Goal: Information Seeking & Learning: Compare options

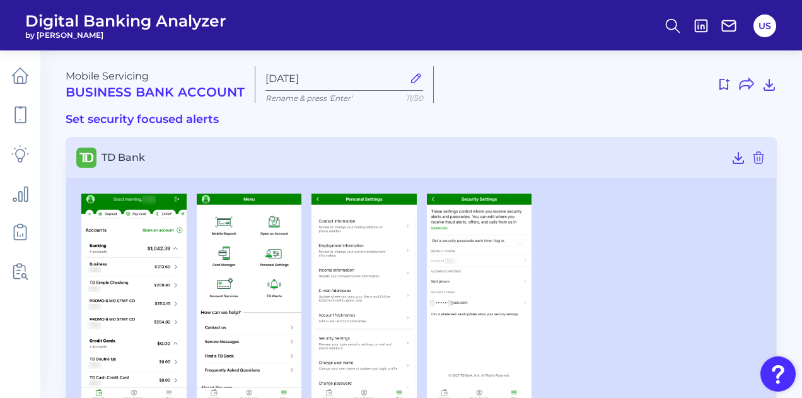
scroll to position [40, 0]
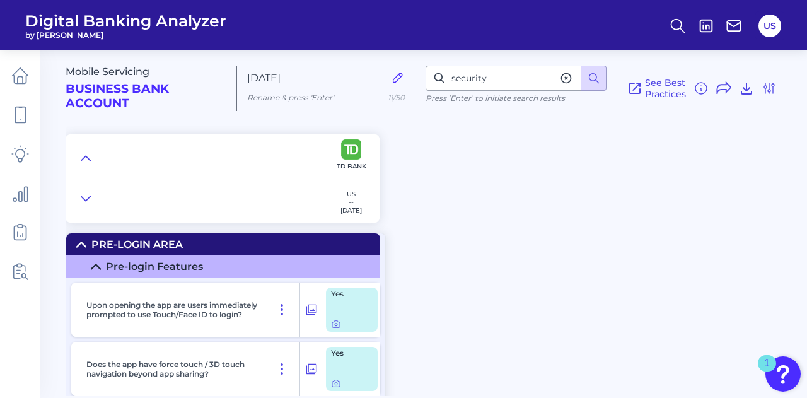
scroll to position [15079, 0]
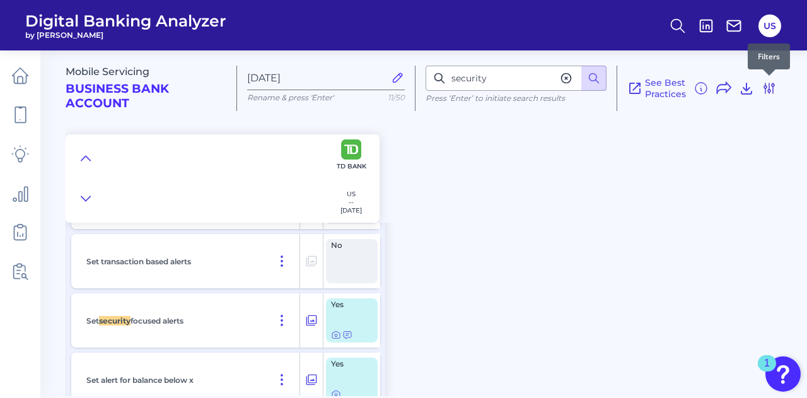
click at [769, 89] on icon at bounding box center [770, 88] width 10 height 10
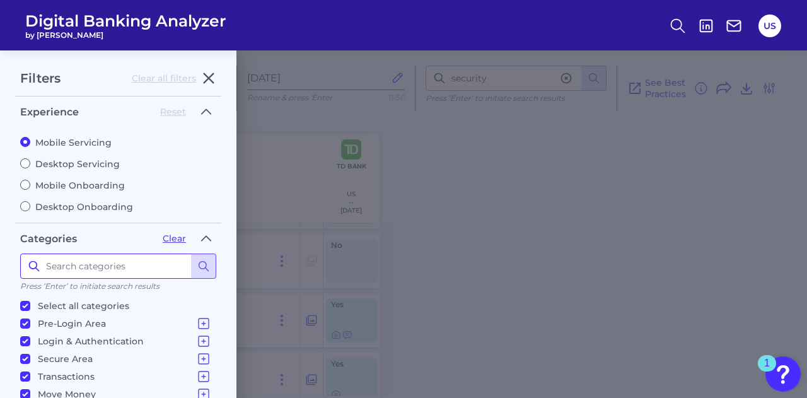
click at [116, 267] on input at bounding box center [118, 266] width 196 height 25
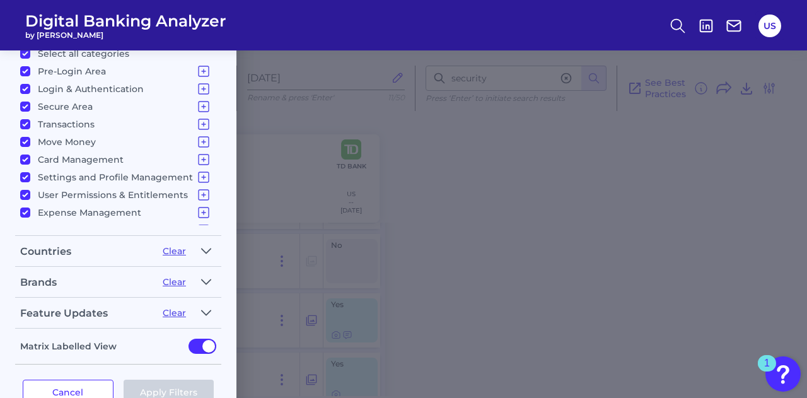
scroll to position [278, 0]
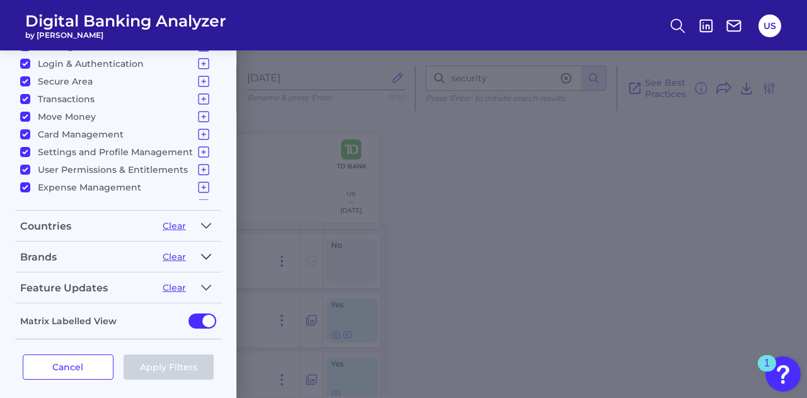
click at [206, 249] on icon "button" at bounding box center [206, 256] width 10 height 15
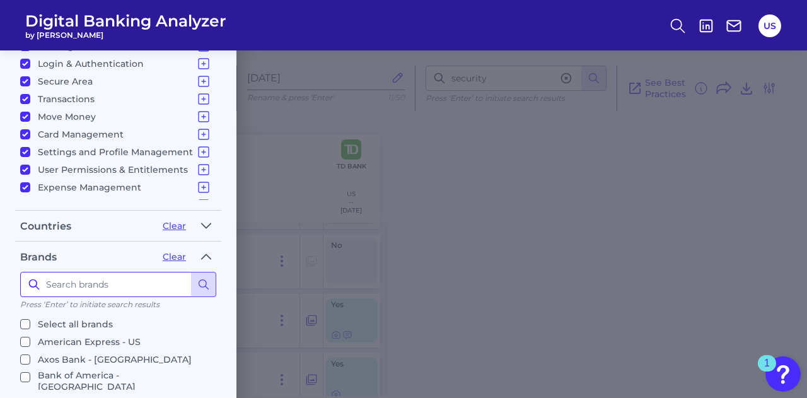
click at [127, 278] on input at bounding box center [118, 284] width 196 height 25
type input "chase"
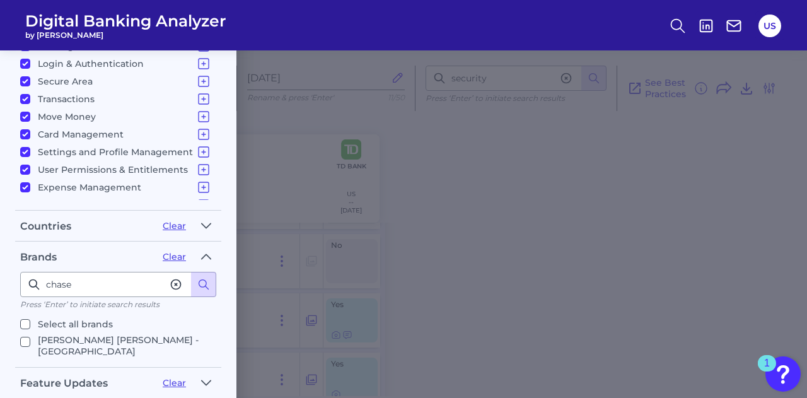
click at [73, 341] on p "JP Morgan Chase - US" at bounding box center [124, 345] width 173 height 23
click at [30, 341] on input "JP Morgan Chase - US" at bounding box center [25, 342] width 10 height 10
checkbox input "true"
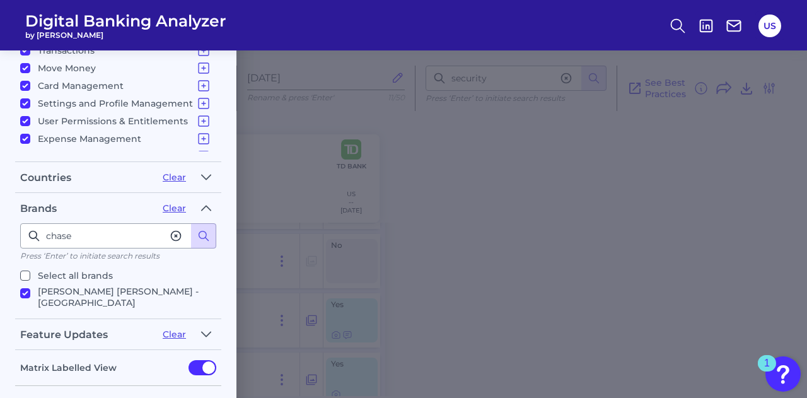
scroll to position [365, 0]
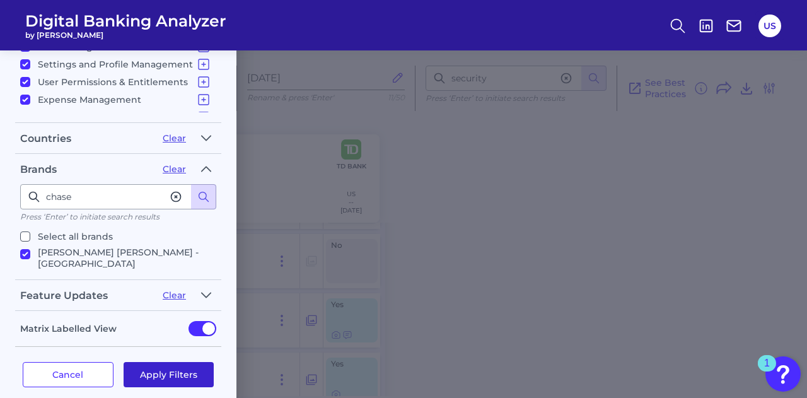
click at [175, 373] on button "Apply Filters" at bounding box center [169, 374] width 91 height 25
click at [176, 362] on button "Apply Filters" at bounding box center [169, 374] width 91 height 25
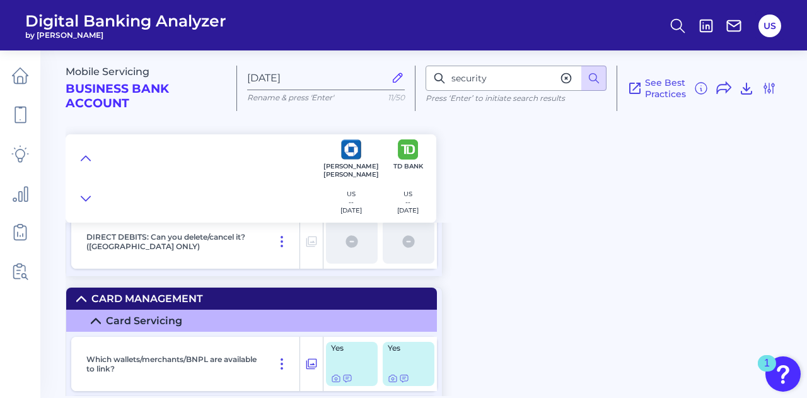
scroll to position [8140, 0]
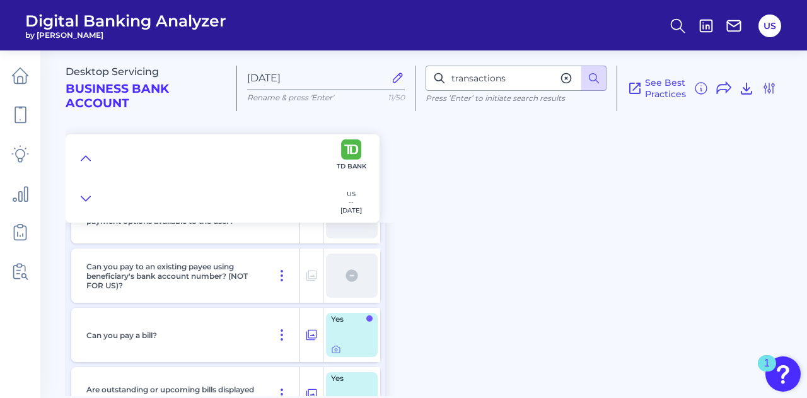
scroll to position [4352, 0]
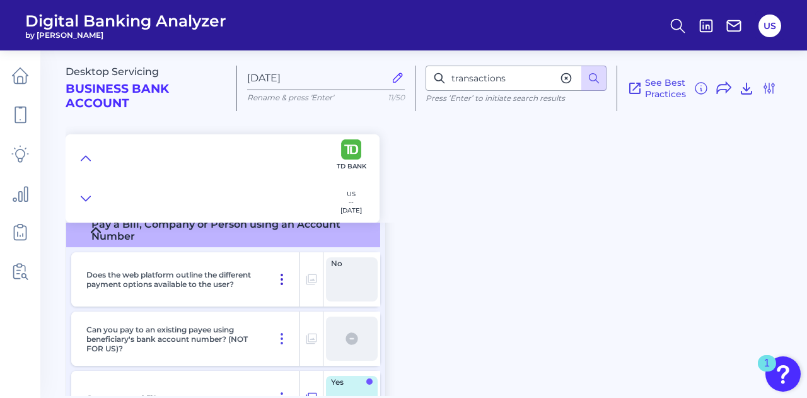
click at [285, 279] on icon at bounding box center [281, 279] width 15 height 15
click at [272, 267] on div "Does the web platform outline the different payment options available to the us…" at bounding box center [190, 279] width 219 height 54
click at [778, 85] on div "Desktop Servicing Business Bank Account Sep 24 2025 Rename & press 'Enter' 11/5…" at bounding box center [434, 83] width 737 height 86
click at [775, 86] on icon at bounding box center [769, 88] width 15 height 15
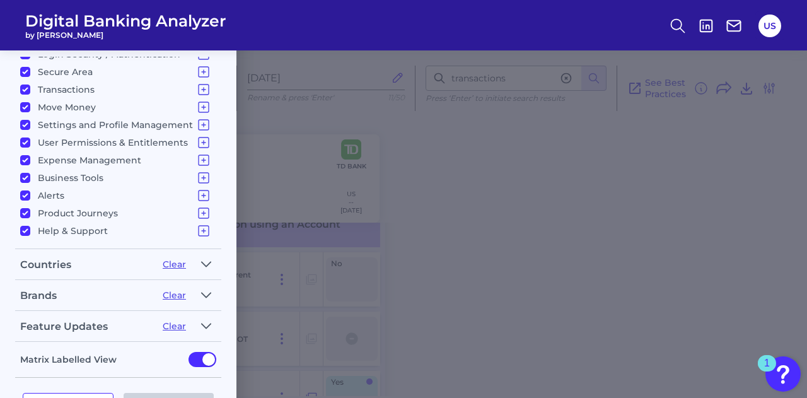
scroll to position [278, 0]
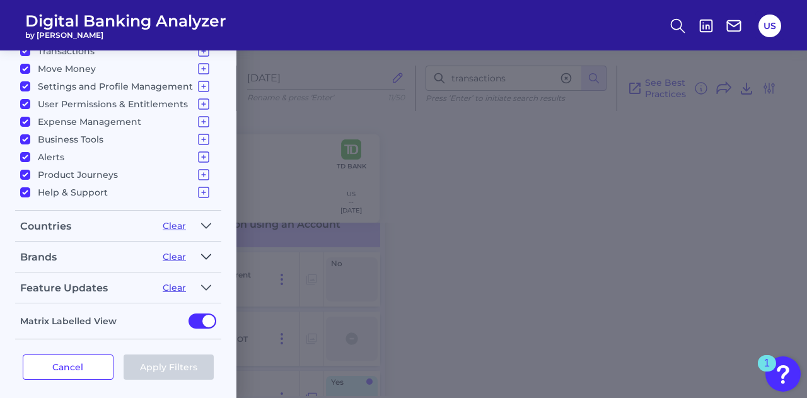
click at [203, 254] on icon "button" at bounding box center [206, 256] width 9 height 4
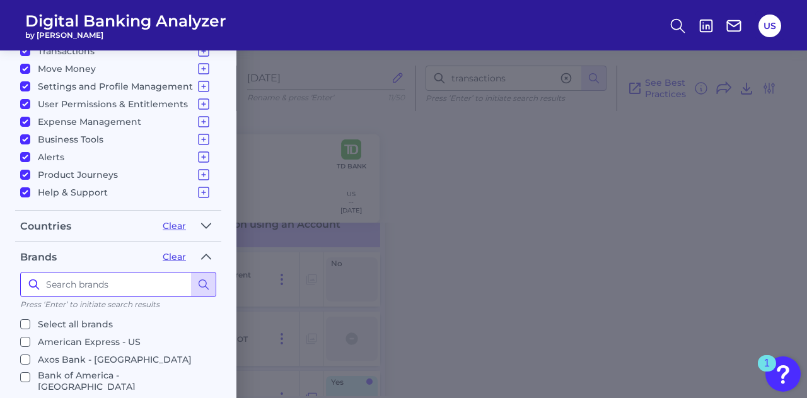
click at [129, 283] on input at bounding box center [118, 284] width 196 height 25
type input "chase"
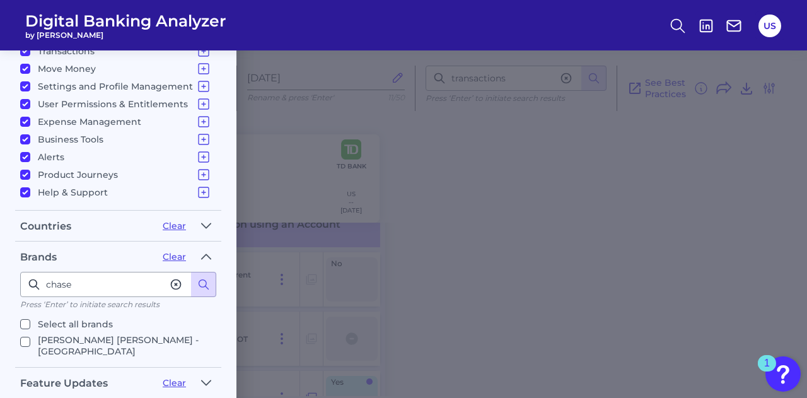
click at [114, 336] on p "JP Morgan Chase - US" at bounding box center [124, 345] width 173 height 23
click at [30, 337] on input "JP Morgan Chase - US" at bounding box center [25, 342] width 10 height 10
checkbox input "true"
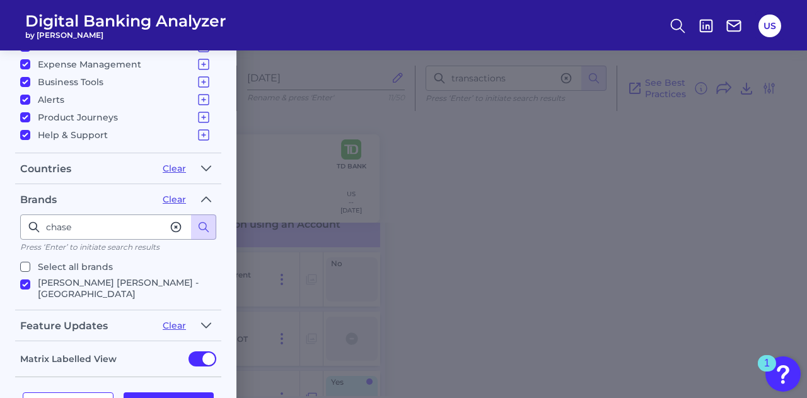
scroll to position [365, 0]
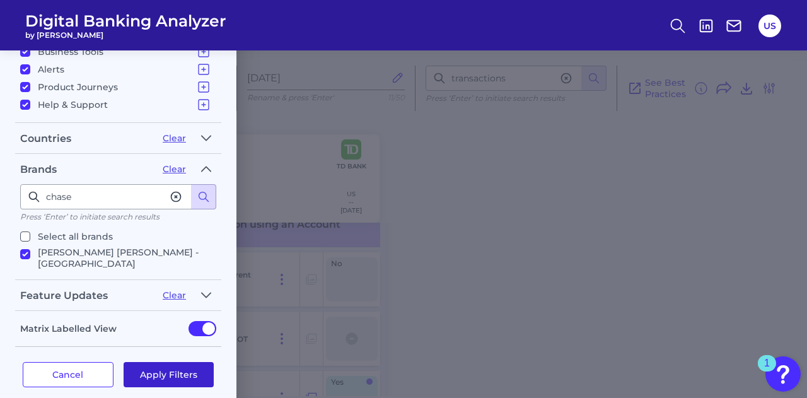
click at [179, 362] on button "Apply Filters" at bounding box center [169, 374] width 91 height 25
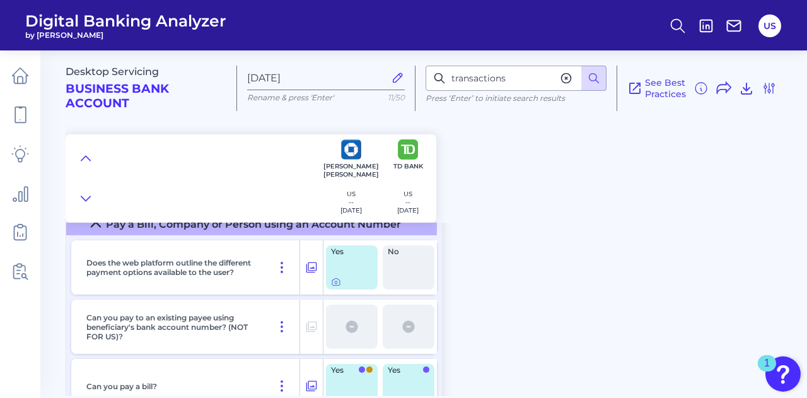
scroll to position [0, 0]
click at [306, 270] on icon at bounding box center [311, 267] width 13 height 15
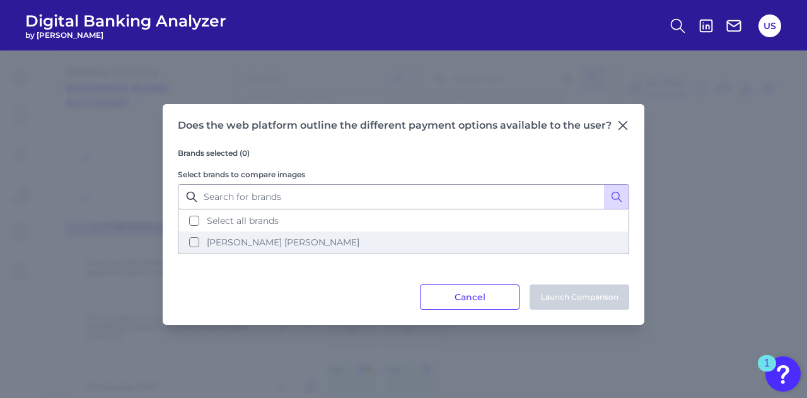
click at [301, 246] on button "[PERSON_NAME] [PERSON_NAME]" at bounding box center [403, 242] width 449 height 21
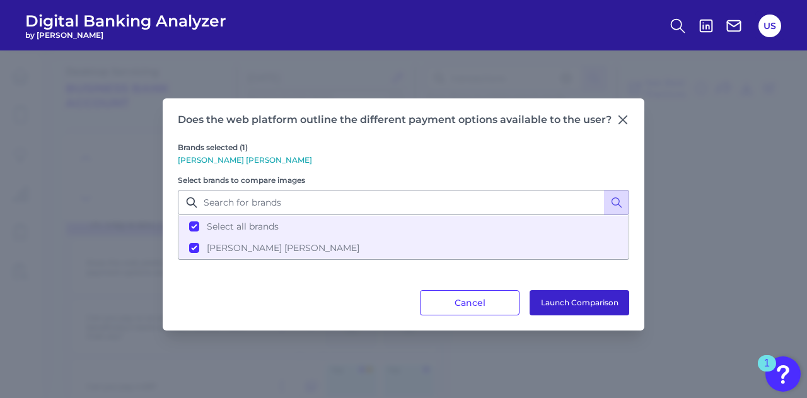
click at [557, 296] on button "Launch Comparison" at bounding box center [580, 302] width 100 height 25
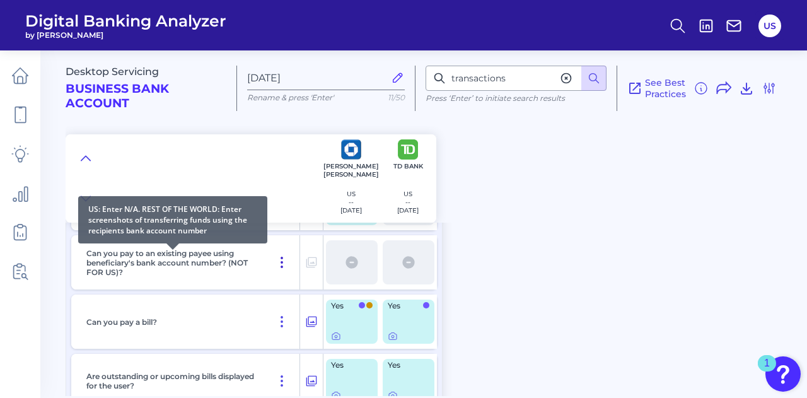
scroll to position [4416, 0]
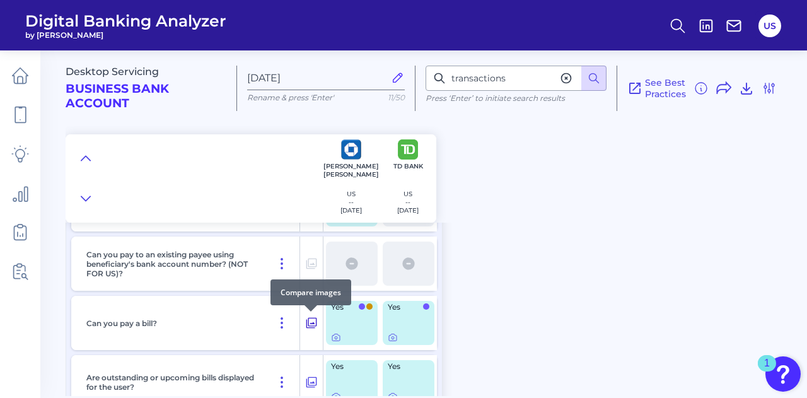
click at [309, 324] on icon at bounding box center [311, 322] width 13 height 15
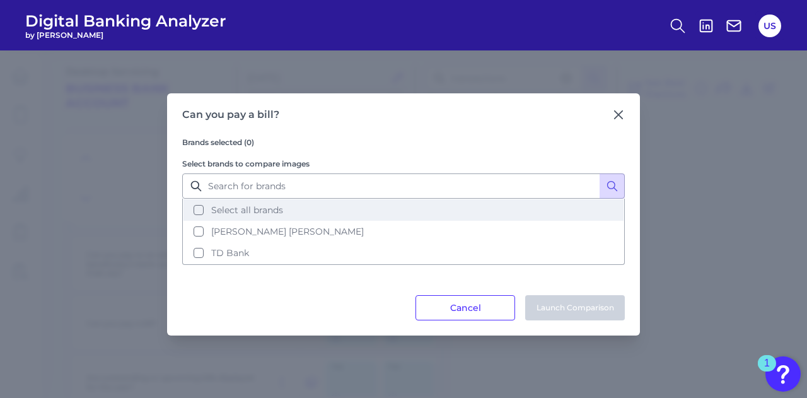
click at [334, 216] on button "Select all brands" at bounding box center [404, 209] width 440 height 21
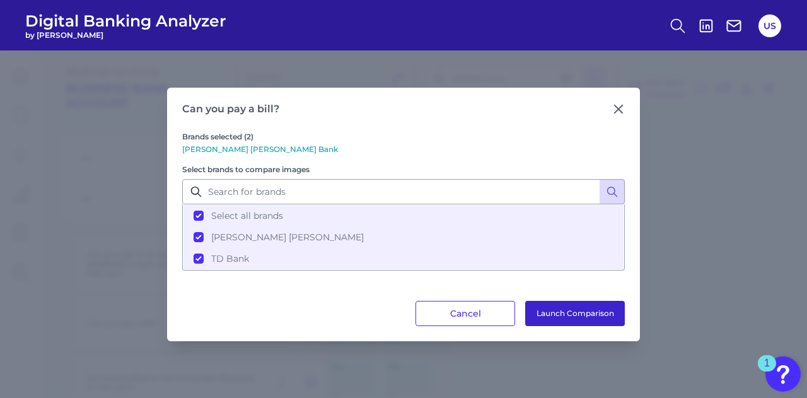
click at [552, 311] on button "Launch Comparison" at bounding box center [575, 313] width 100 height 25
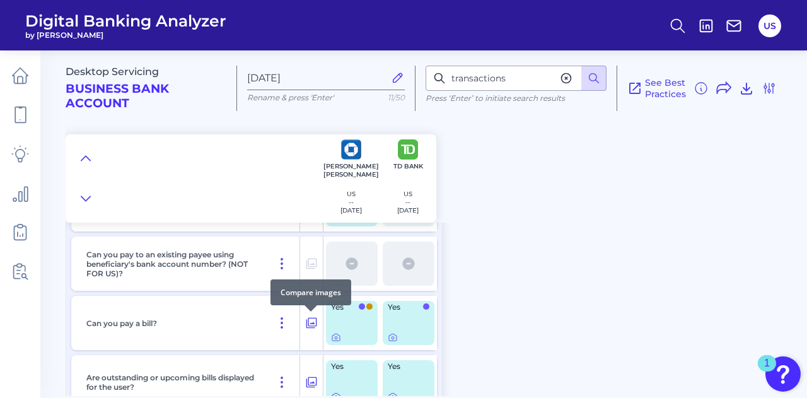
click at [314, 314] on div at bounding box center [311, 311] width 13 height 13
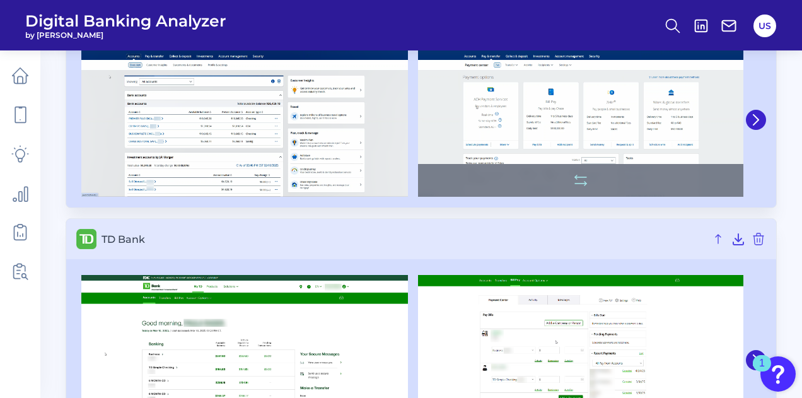
scroll to position [38, 0]
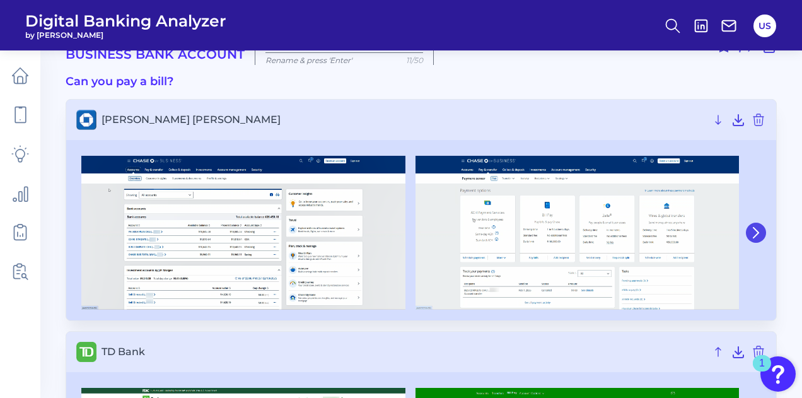
click at [758, 233] on icon at bounding box center [756, 232] width 5 height 10
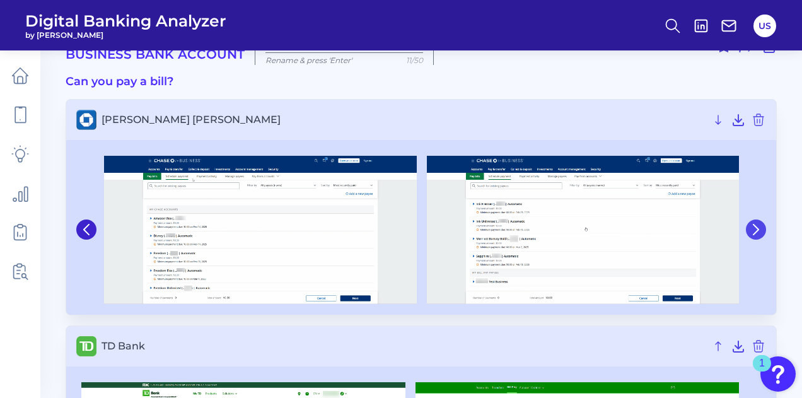
click at [762, 221] on button at bounding box center [756, 230] width 20 height 20
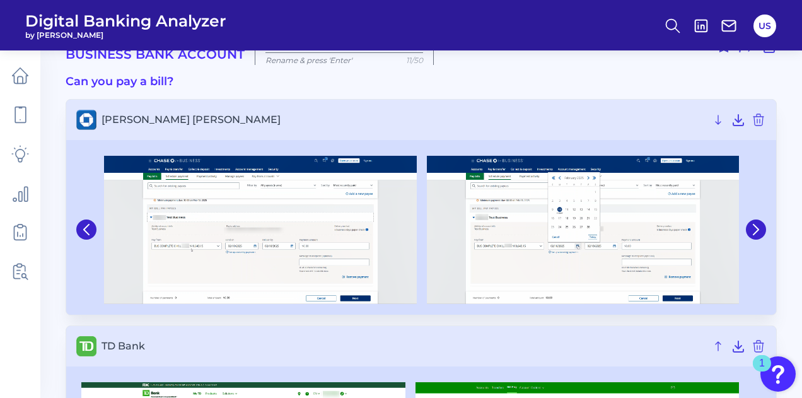
click at [97, 224] on div at bounding box center [87, 230] width 23 height 160
click at [93, 232] on button at bounding box center [86, 230] width 20 height 20
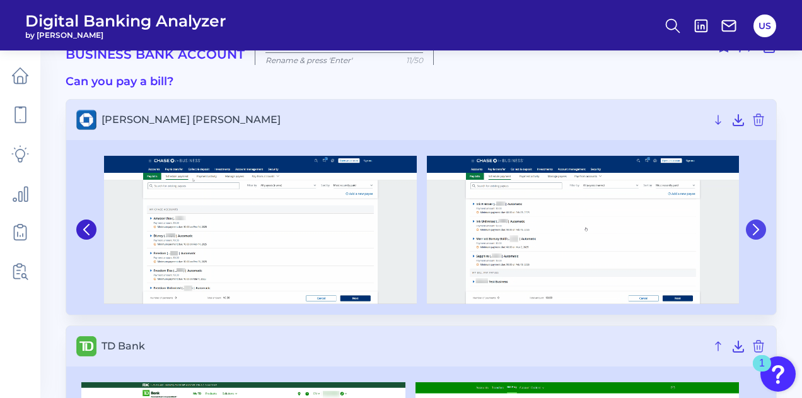
click at [752, 224] on icon at bounding box center [756, 229] width 11 height 11
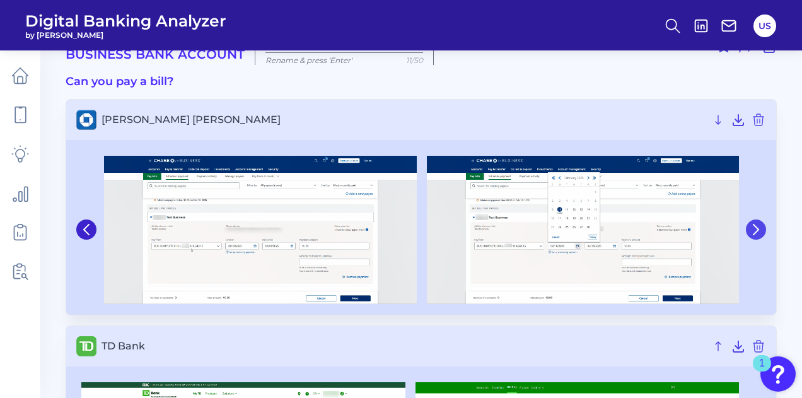
click at [755, 228] on icon at bounding box center [756, 229] width 11 height 11
click at [756, 229] on icon at bounding box center [756, 229] width 11 height 11
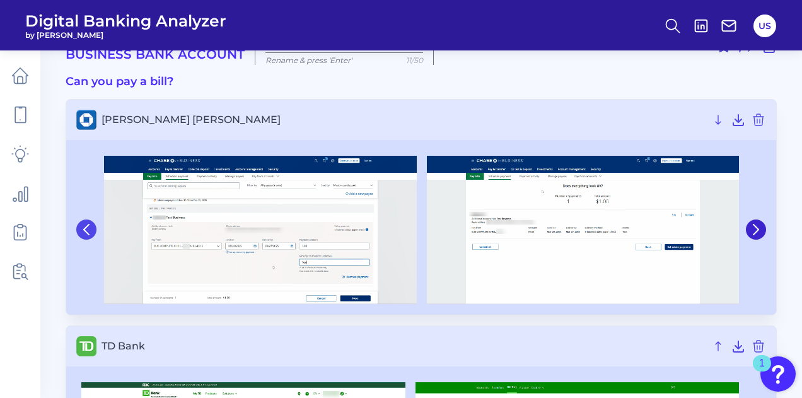
click at [83, 227] on icon at bounding box center [86, 229] width 11 height 11
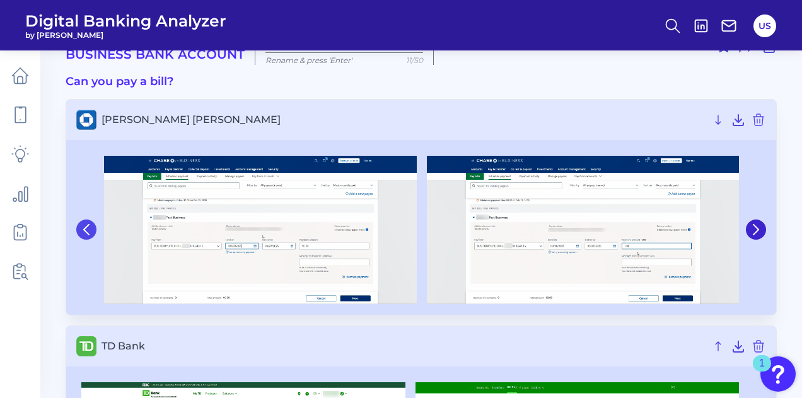
click at [85, 224] on icon at bounding box center [86, 229] width 11 height 11
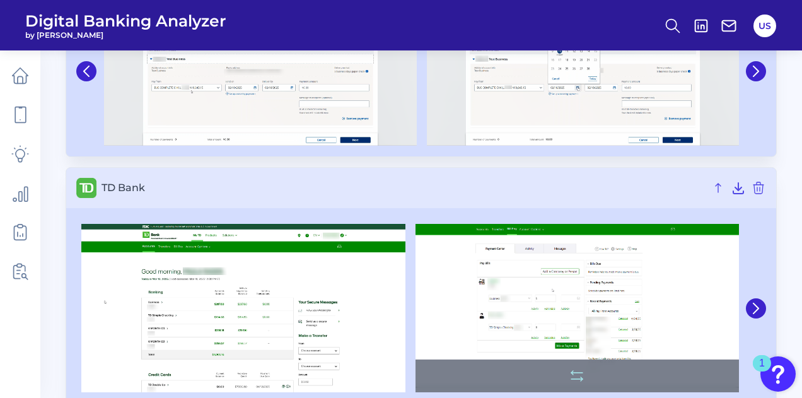
scroll to position [220, 0]
